Goal: Browse casually

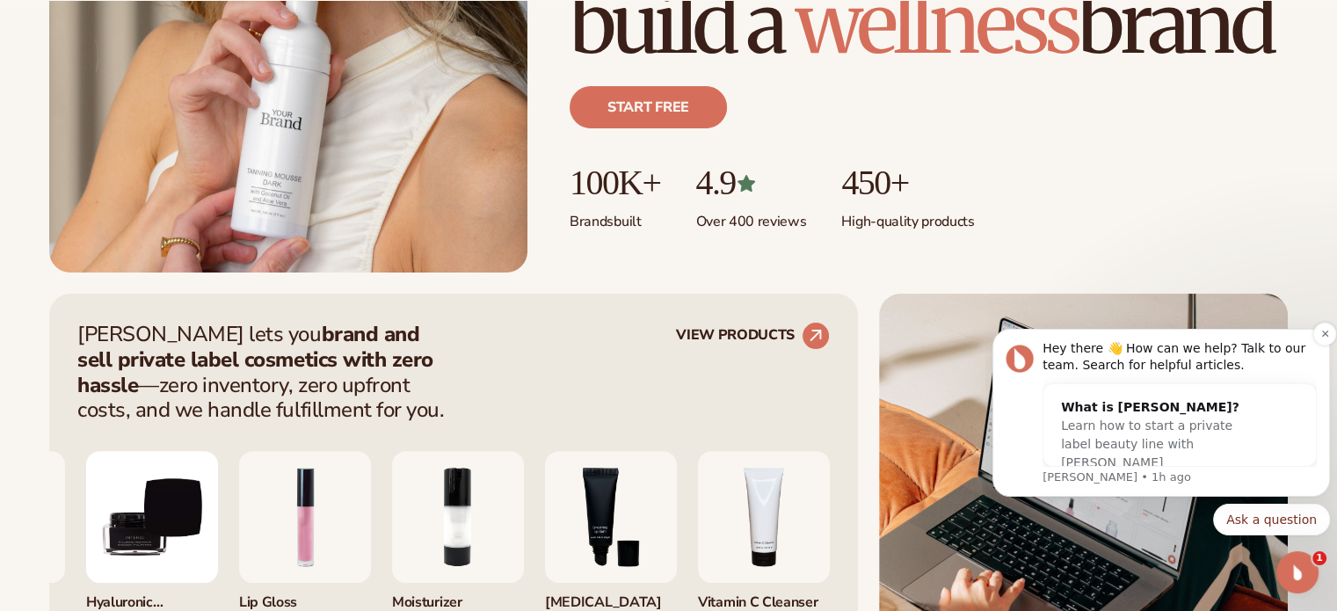
scroll to position [440, 0]
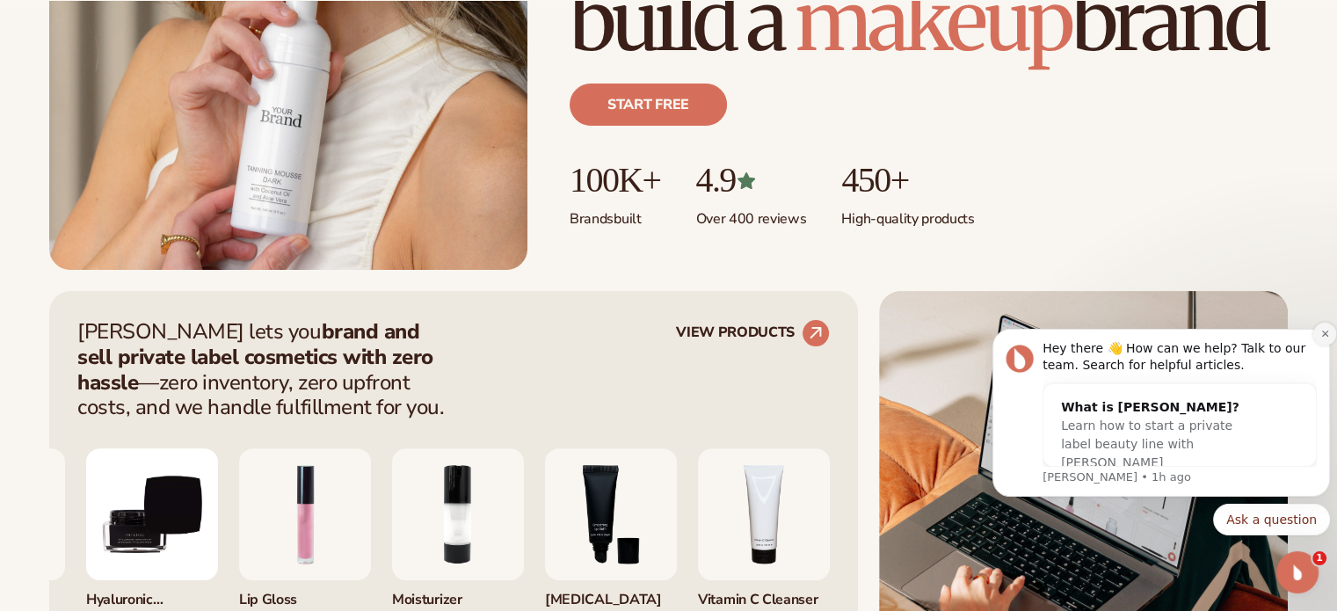
drag, startPoint x: 1900, startPoint y: 615, endPoint x: 1320, endPoint y: 336, distance: 643.8
click at [1321, 336] on icon "Dismiss notification" at bounding box center [1326, 334] width 10 height 10
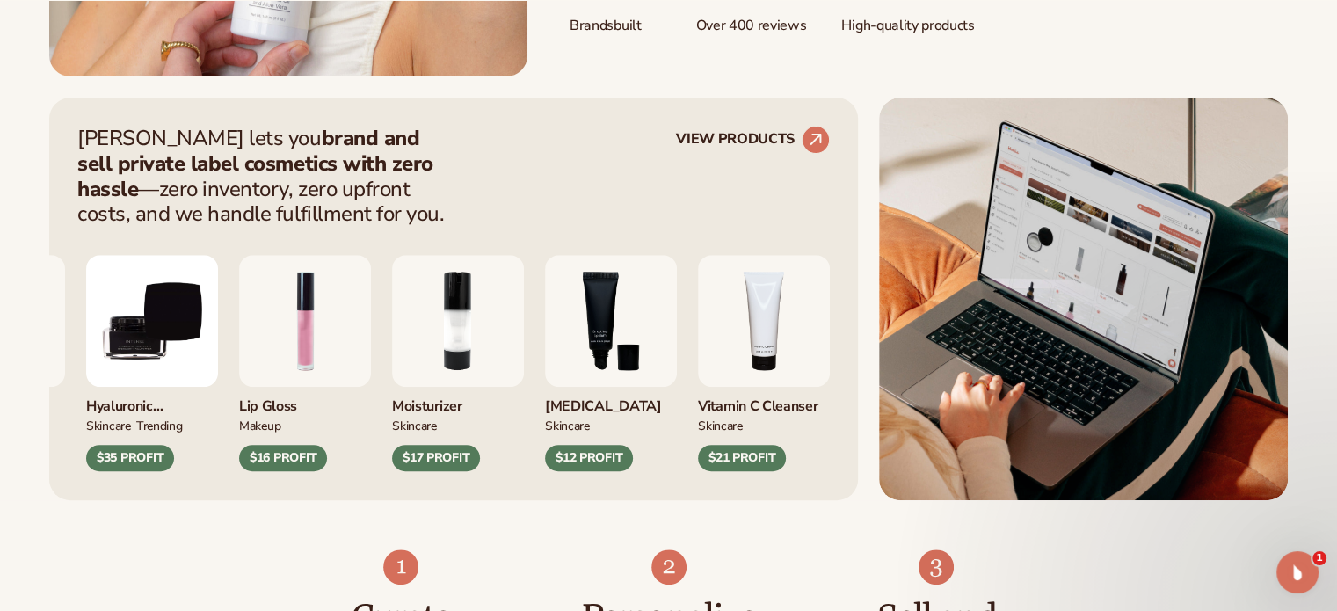
scroll to position [703, 0]
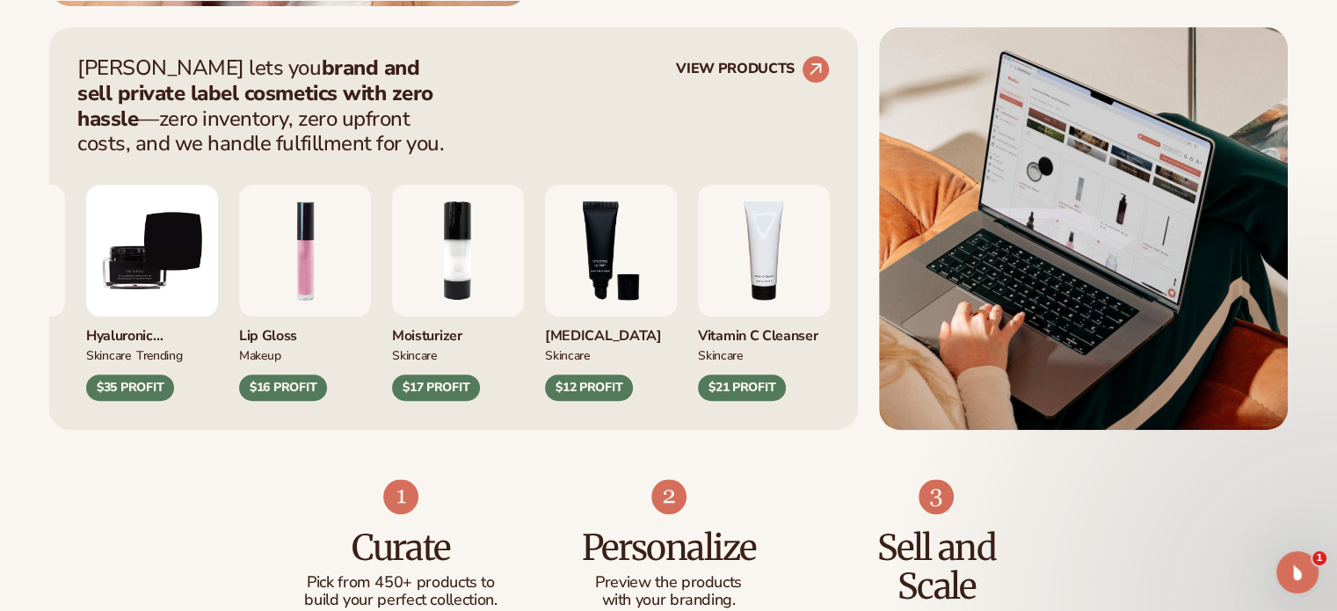
click at [545, 312] on img "3 / 9" at bounding box center [611, 251] width 132 height 132
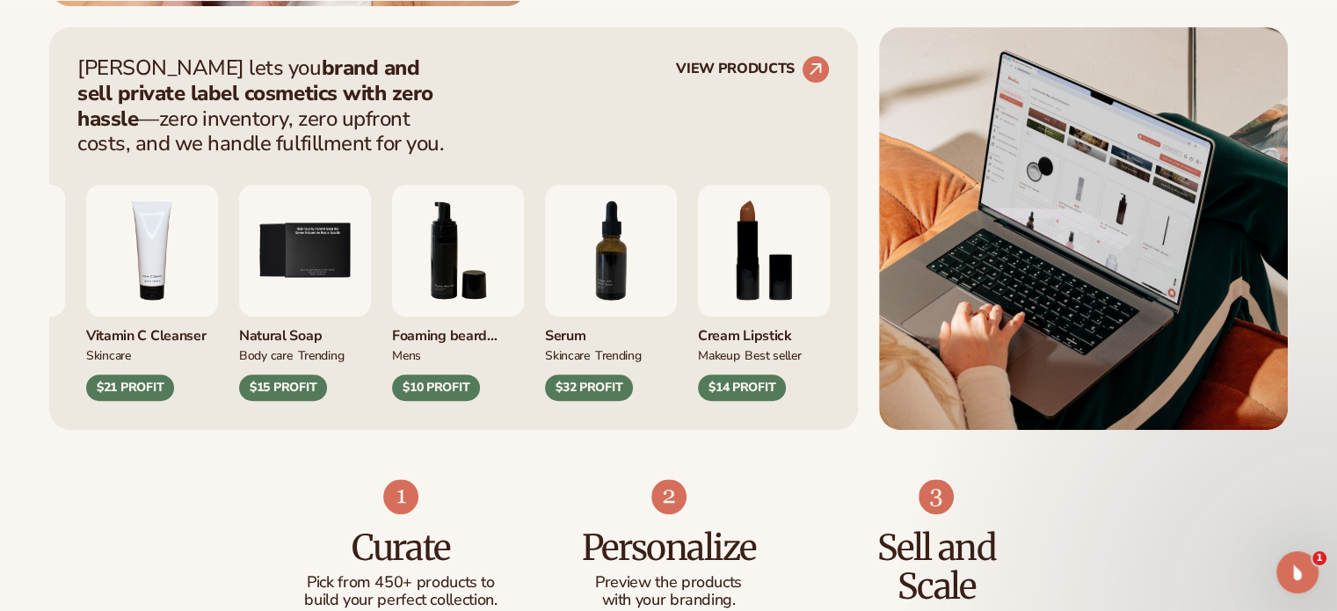
click at [392, 310] on div "Foaming [PERSON_NAME] wash mens $10 PROFIT" at bounding box center [458, 293] width 132 height 216
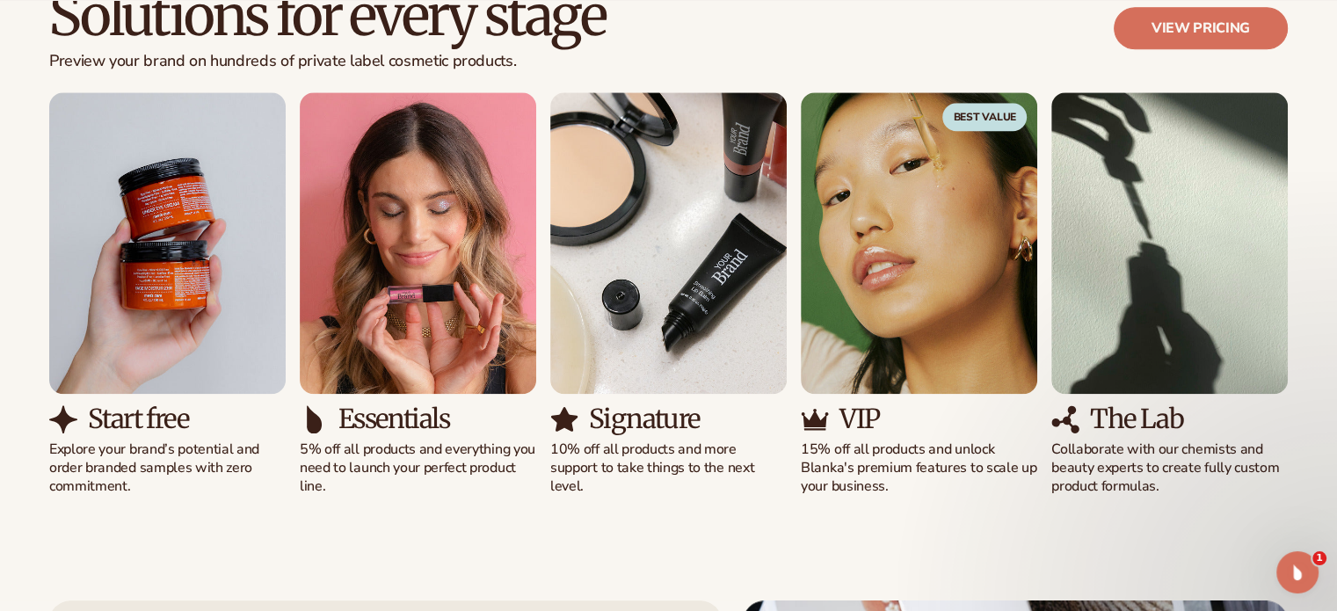
scroll to position [1671, 0]
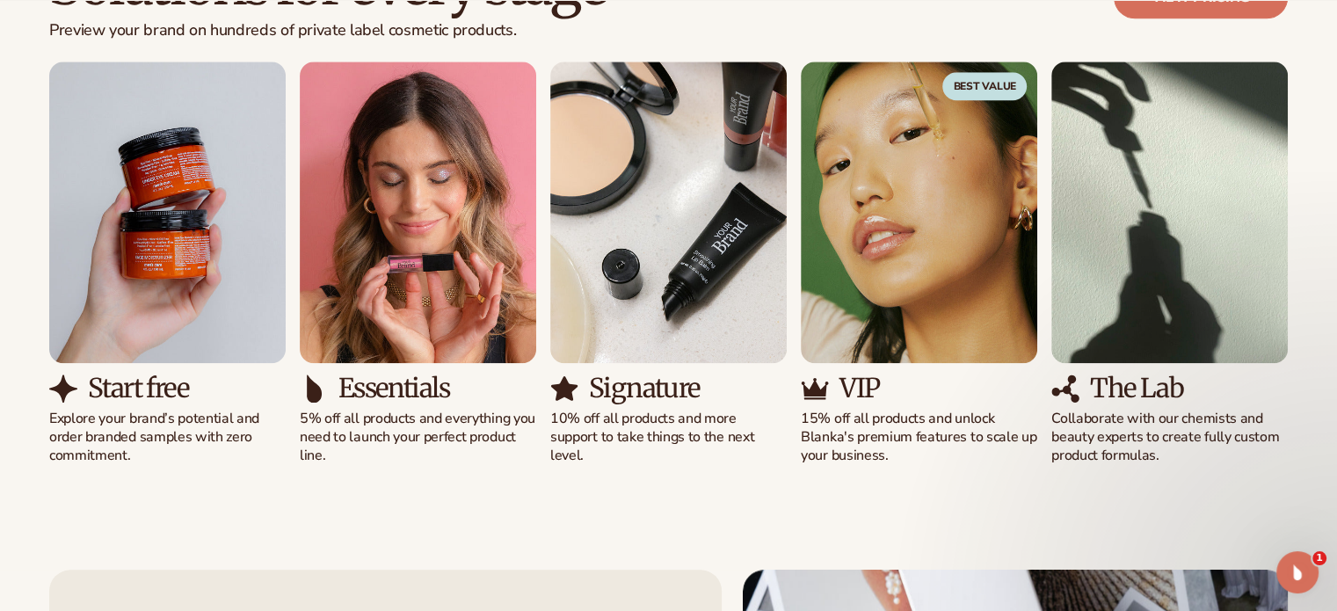
click at [556, 263] on div "Start free Explore your brand’s potential and order branded samples with zero c…" at bounding box center [668, 264] width 1239 height 404
click at [1162, 236] on div "Start free Explore your brand’s potential and order branded samples with zero c…" at bounding box center [668, 264] width 1239 height 404
click at [703, 212] on div "Start free Explore your brand’s potential and order branded samples with zero c…" at bounding box center [668, 264] width 1239 height 404
click at [159, 229] on img "1 / 5" at bounding box center [167, 213] width 237 height 302
click at [492, 244] on div "Start free Explore your brand’s potential and order branded samples with zero c…" at bounding box center [668, 264] width 1239 height 404
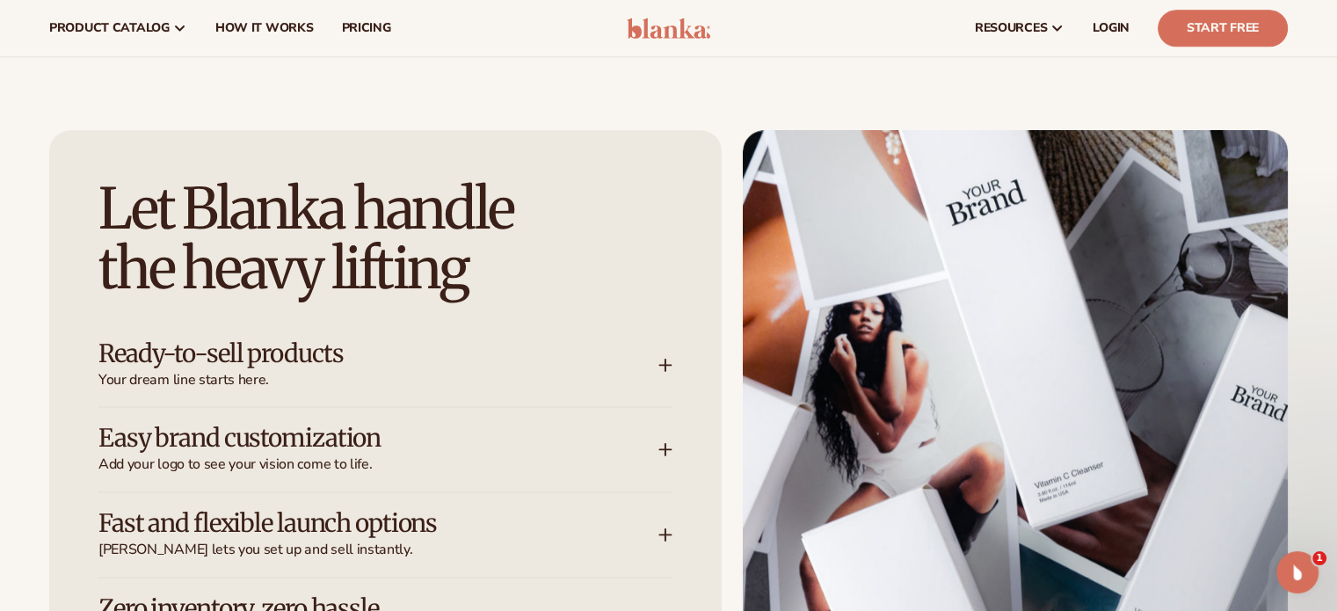
scroll to position [2022, 0]
